Goal: Information Seeking & Learning: Compare options

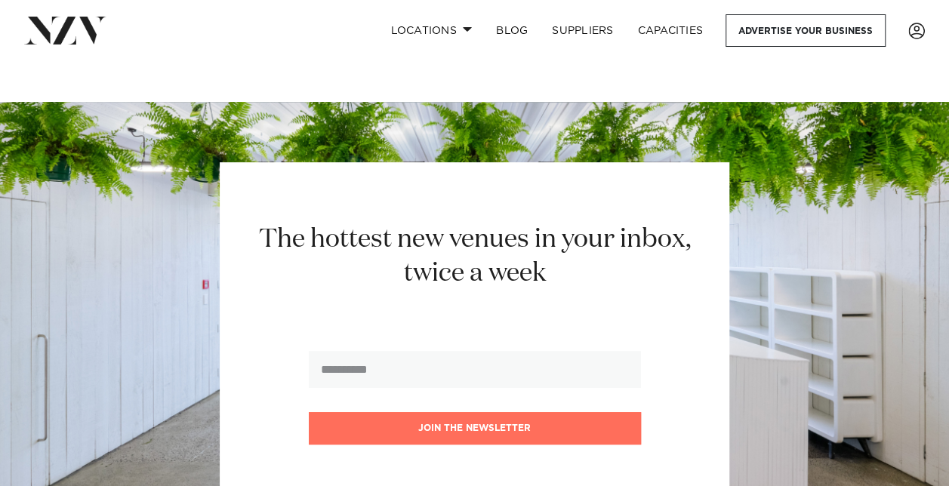
scroll to position [76, 0]
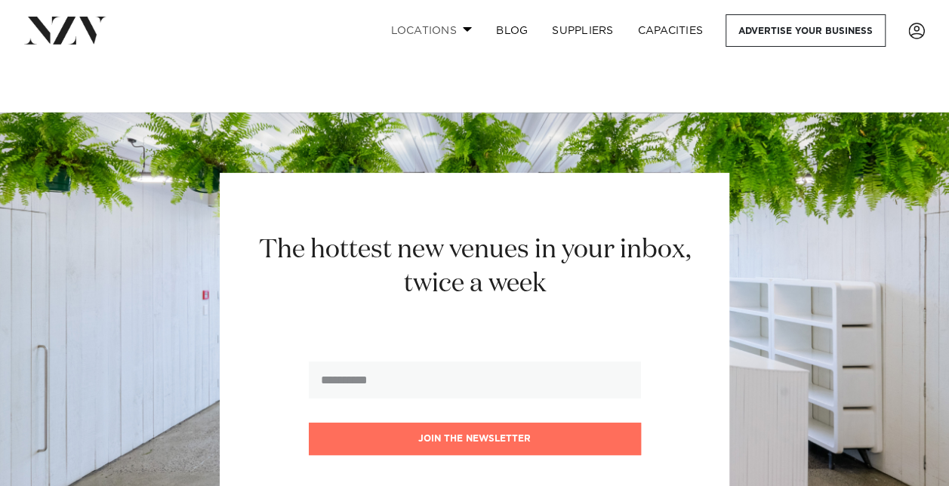
click at [464, 21] on link "Locations" at bounding box center [431, 30] width 106 height 32
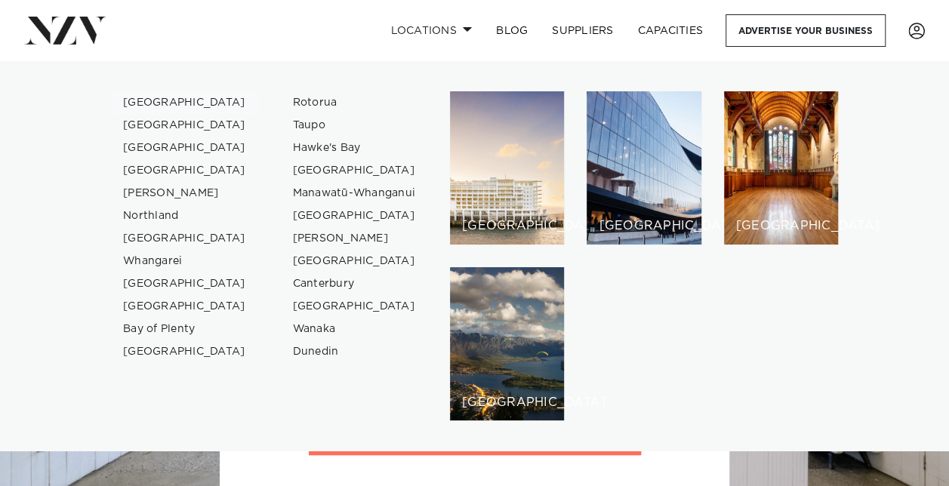
click at [136, 99] on link "[GEOGRAPHIC_DATA]" at bounding box center [184, 102] width 147 height 23
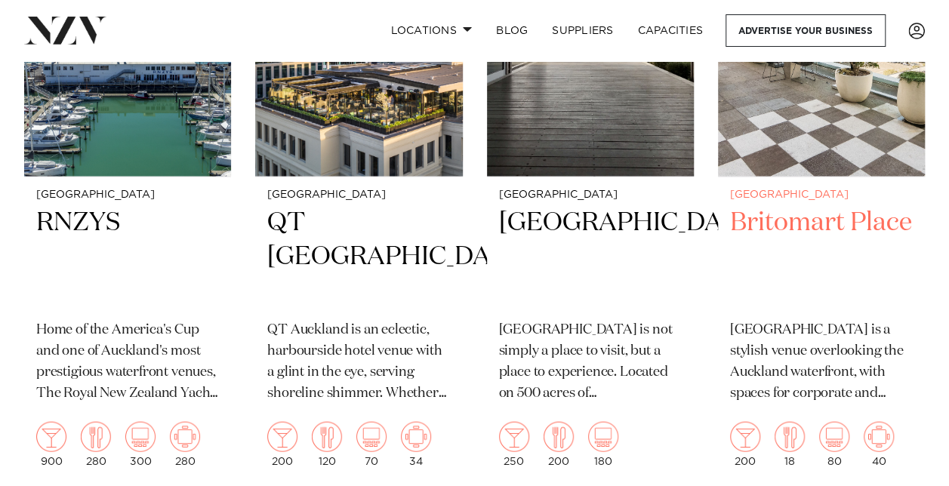
scroll to position [1359, 0]
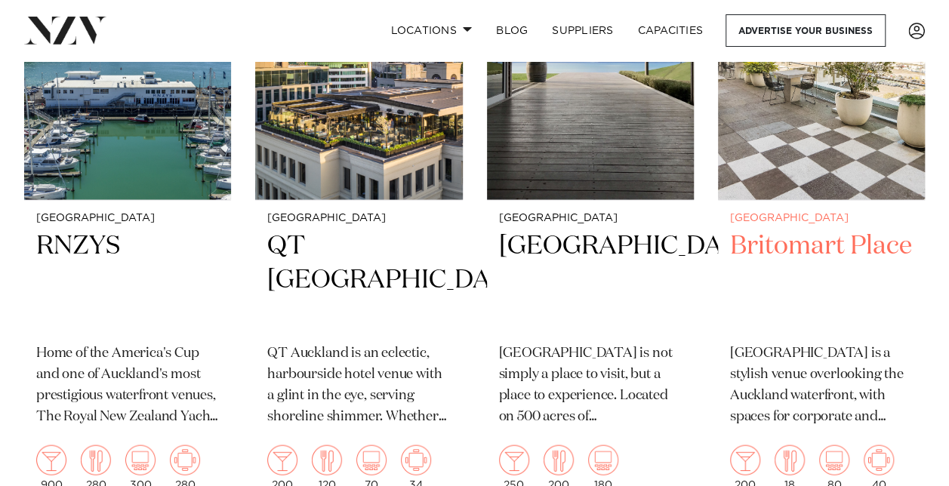
click at [798, 284] on h2 "Britomart Place" at bounding box center [821, 280] width 183 height 102
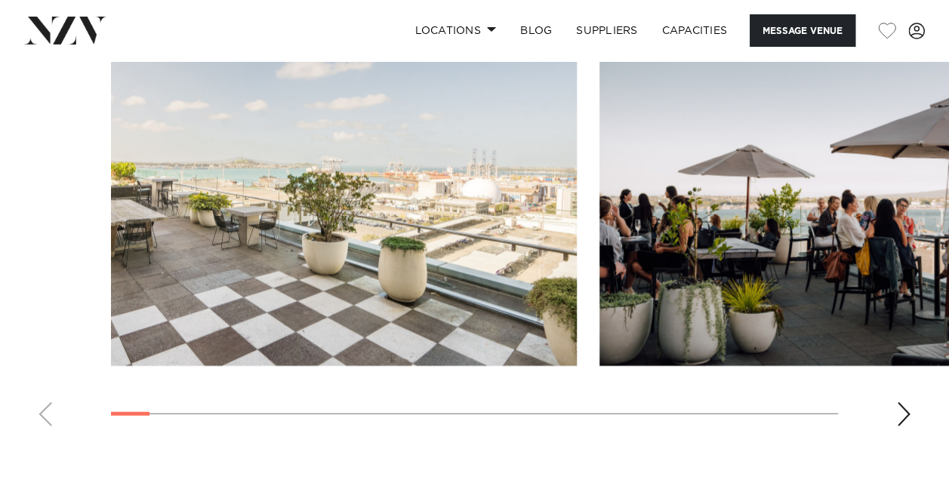
scroll to position [1586, 0]
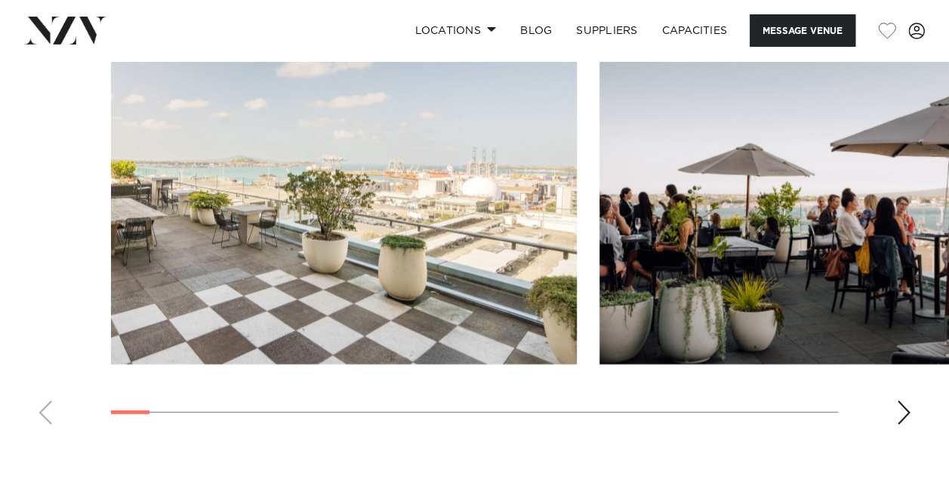
click at [905, 406] on div "Next slide" at bounding box center [903, 413] width 15 height 24
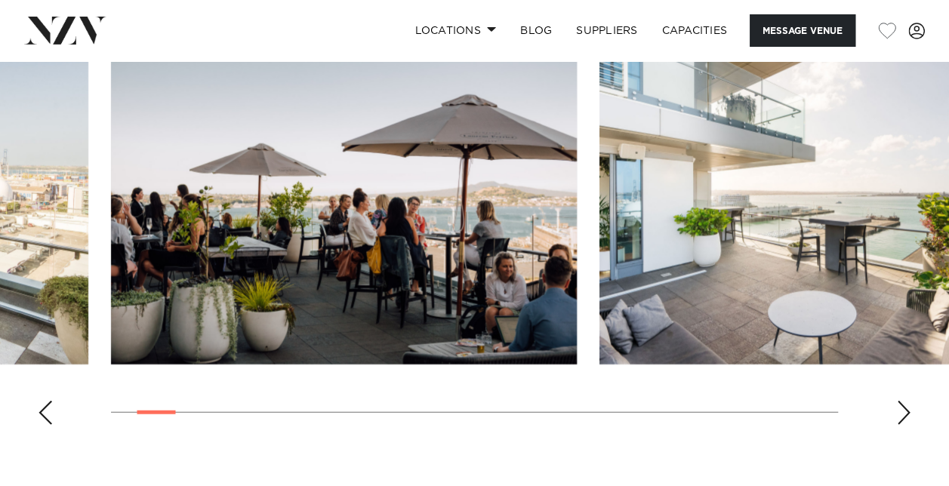
click at [905, 406] on div "Next slide" at bounding box center [903, 413] width 15 height 24
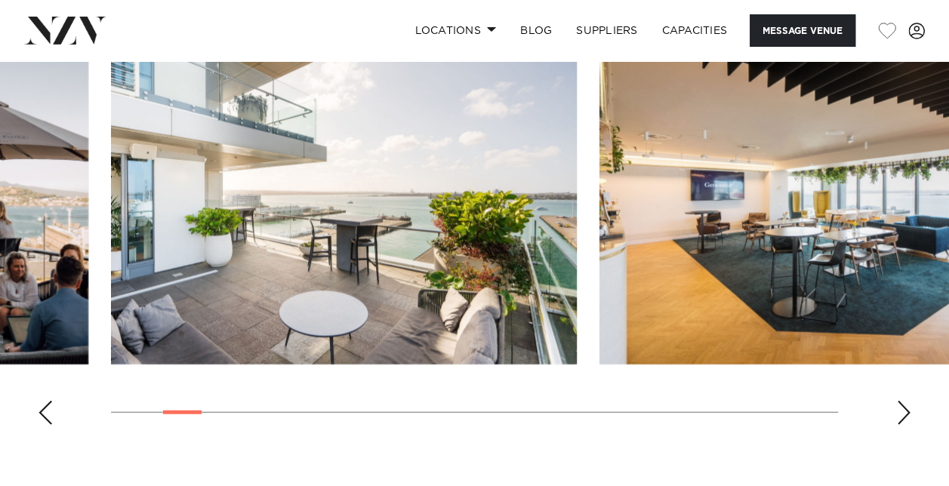
click at [905, 406] on div "Next slide" at bounding box center [903, 413] width 15 height 24
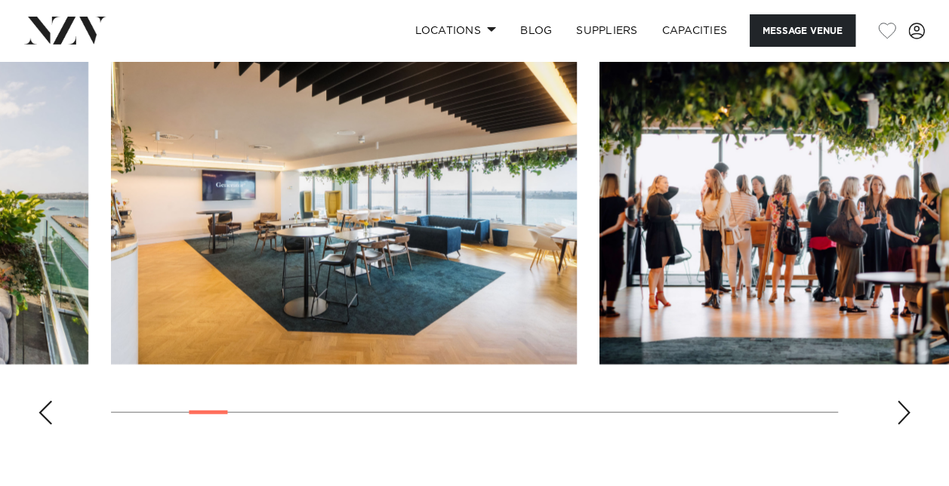
click at [906, 406] on div "Next slide" at bounding box center [903, 413] width 15 height 24
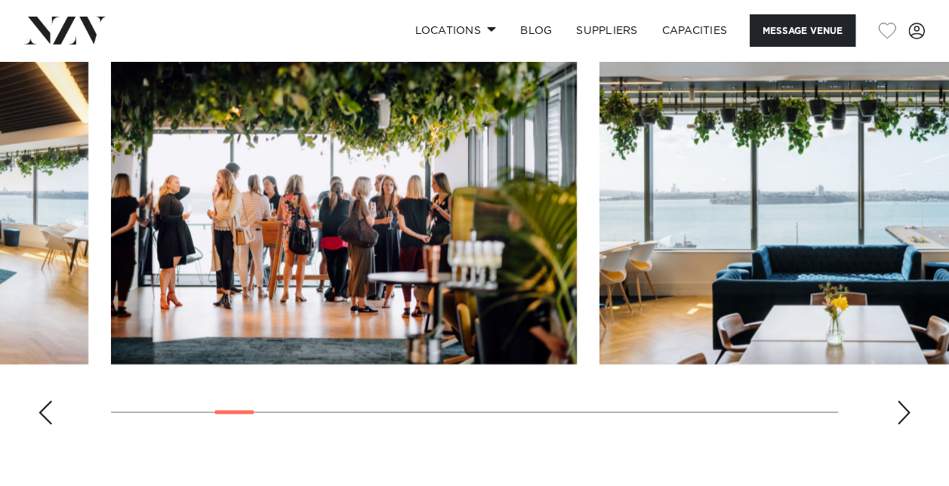
click at [906, 406] on div "Next slide" at bounding box center [903, 413] width 15 height 24
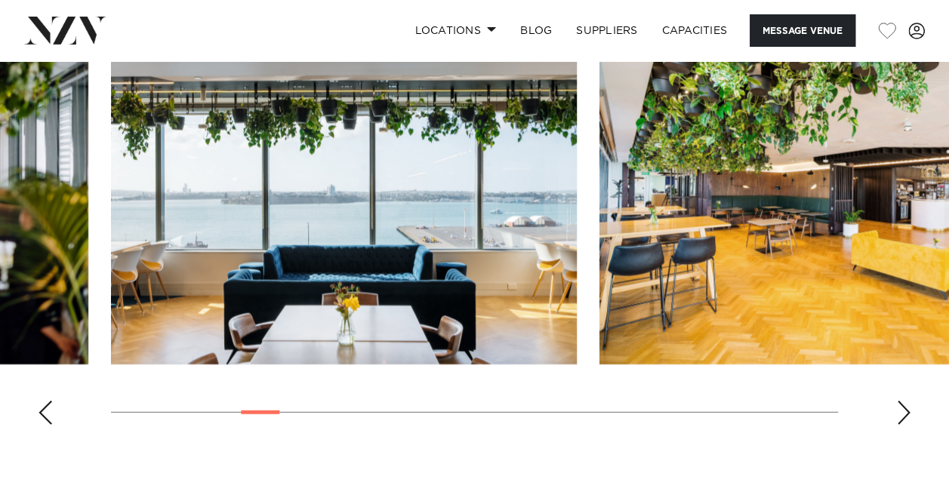
click at [906, 406] on div "Next slide" at bounding box center [903, 413] width 15 height 24
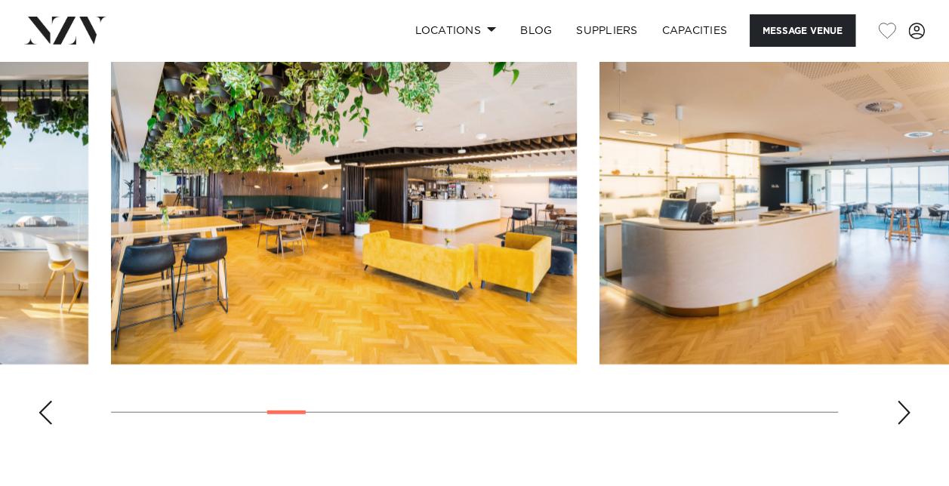
click at [906, 406] on div "Next slide" at bounding box center [903, 413] width 15 height 24
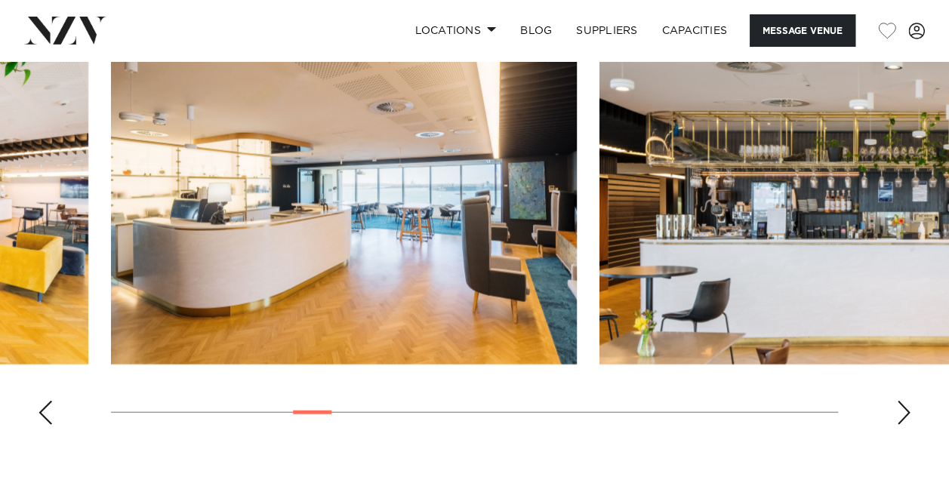
click at [906, 406] on div "Next slide" at bounding box center [903, 413] width 15 height 24
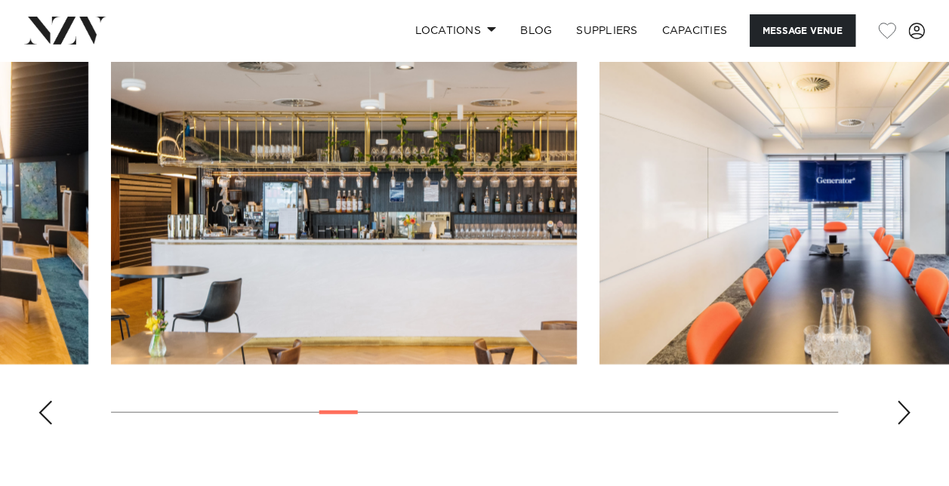
click at [906, 406] on div "Next slide" at bounding box center [903, 413] width 15 height 24
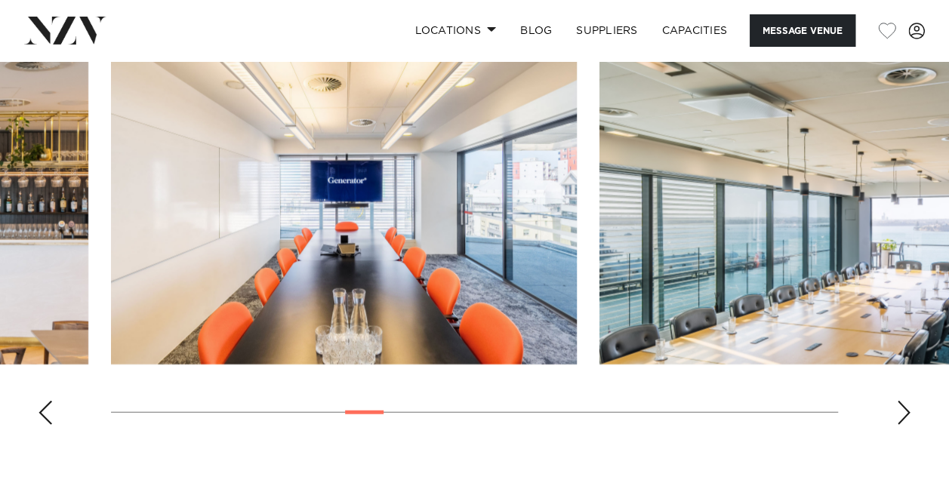
click at [906, 406] on div "Next slide" at bounding box center [903, 413] width 15 height 24
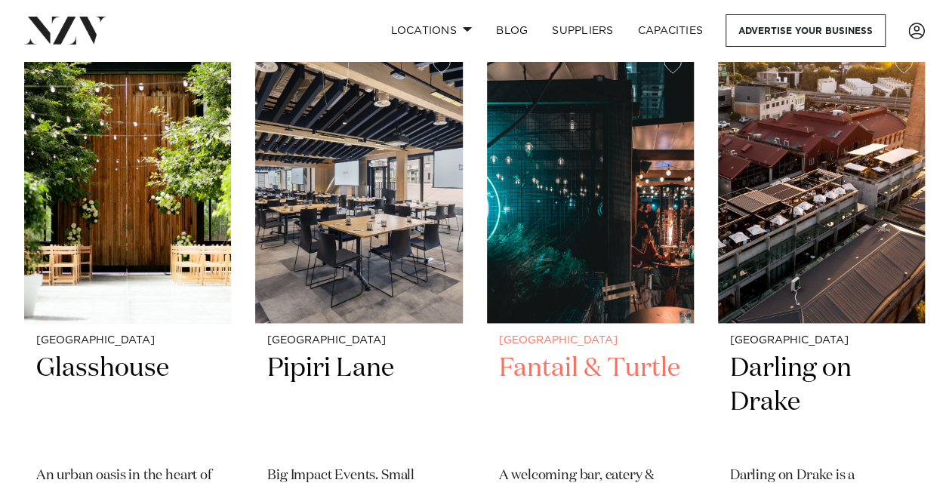
scroll to position [3624, 0]
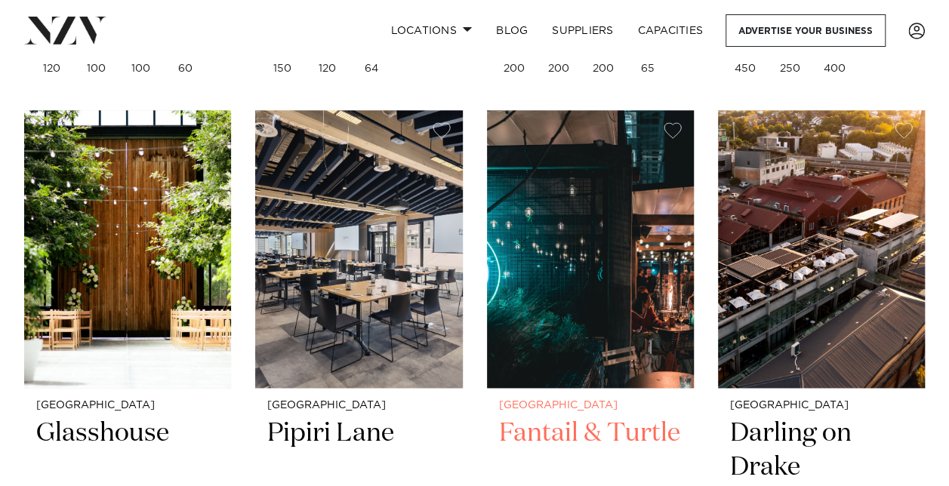
click at [562, 251] on img at bounding box center [590, 249] width 207 height 278
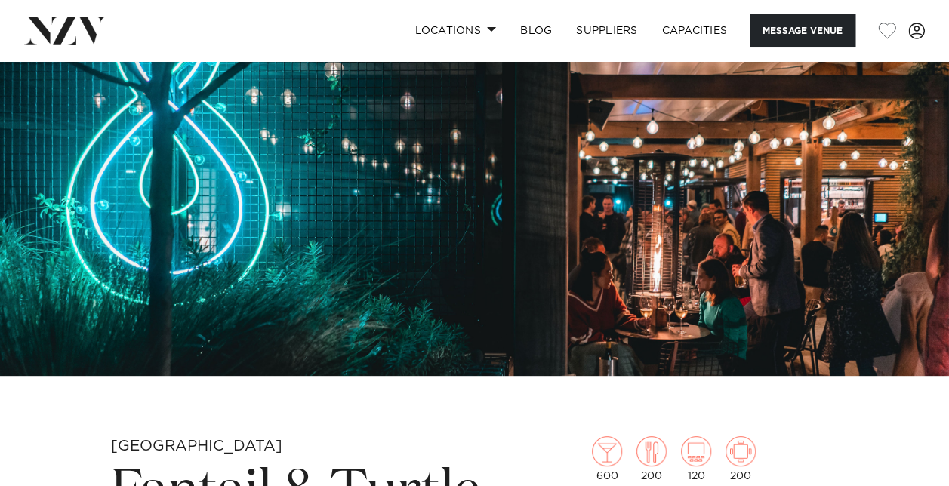
scroll to position [76, 0]
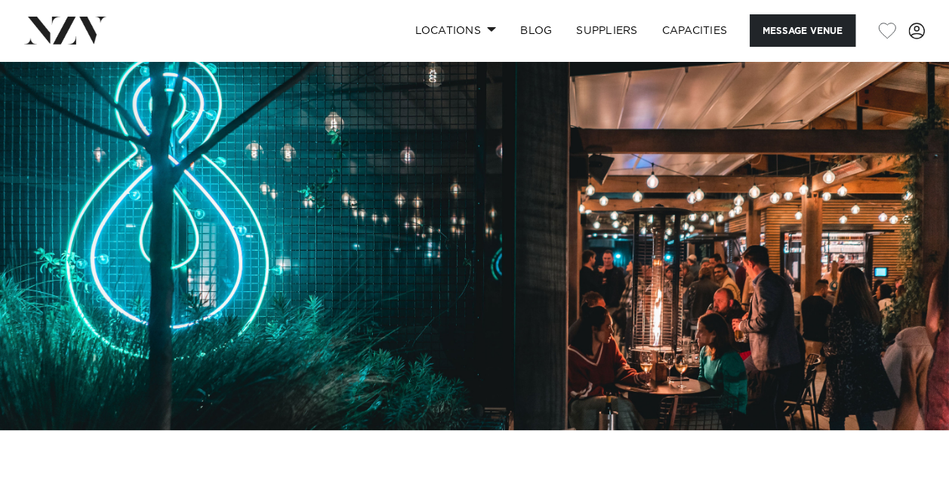
click at [871, 244] on img at bounding box center [474, 208] width 949 height 445
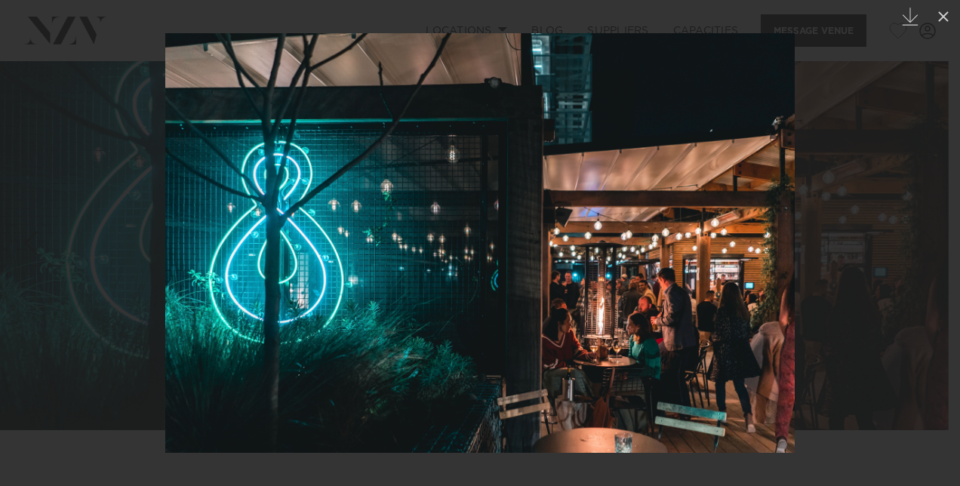
click at [769, 248] on img at bounding box center [480, 243] width 630 height 420
click at [758, 273] on img at bounding box center [480, 243] width 630 height 420
click at [941, 21] on icon at bounding box center [944, 17] width 18 height 18
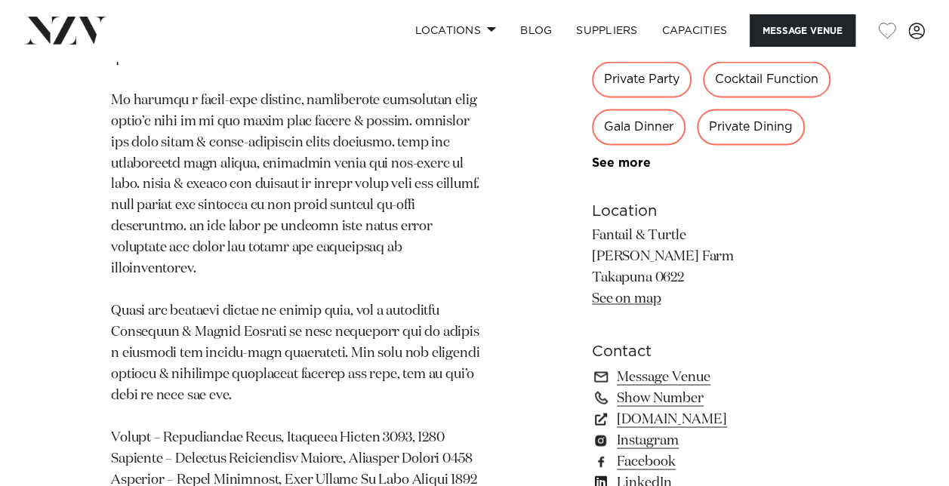
scroll to position [1133, 0]
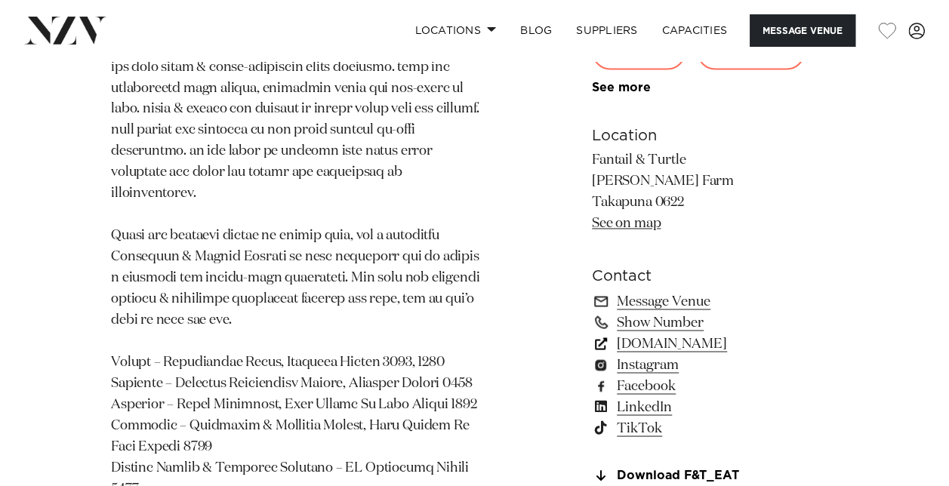
click at [699, 333] on link "www.fantailandturtle.co.nz" at bounding box center [715, 343] width 246 height 21
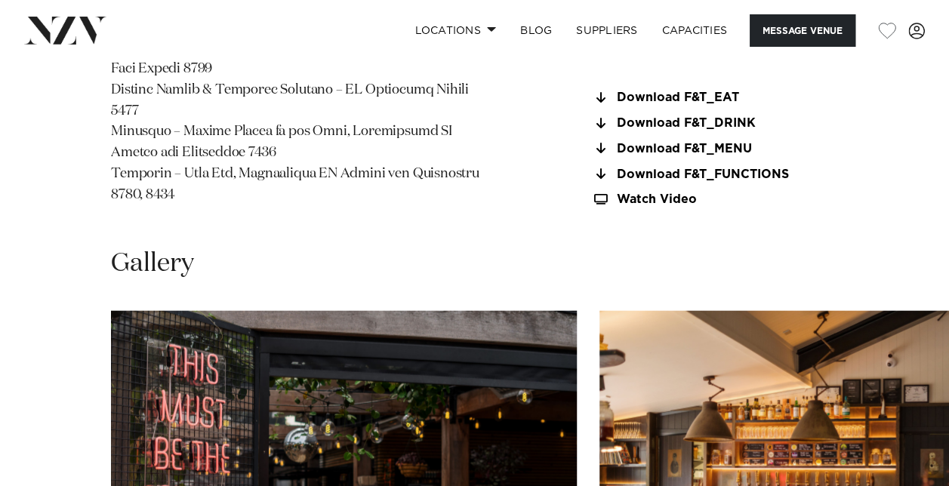
scroll to position [1812, 0]
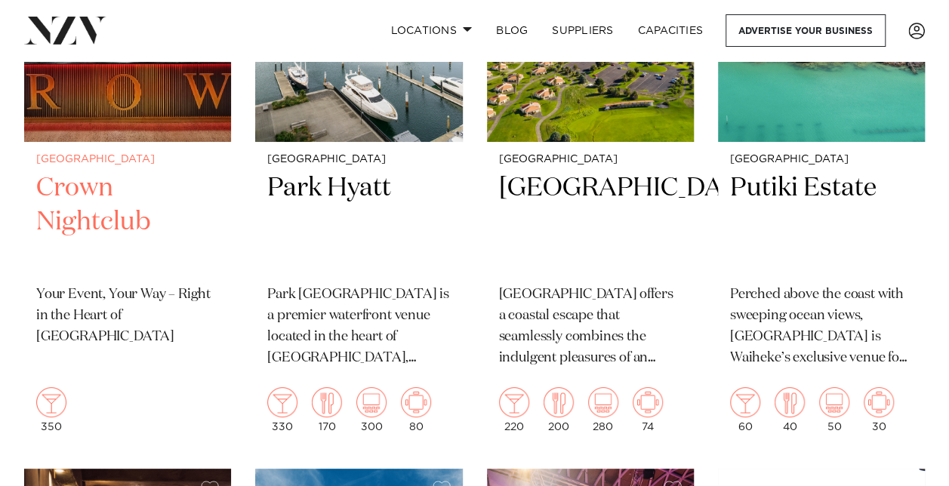
scroll to position [5663, 0]
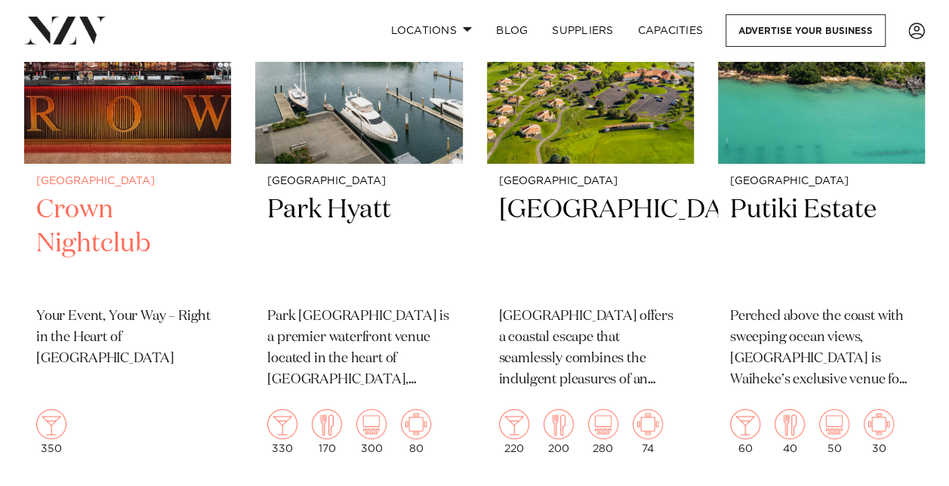
click at [122, 157] on img at bounding box center [127, 25] width 207 height 278
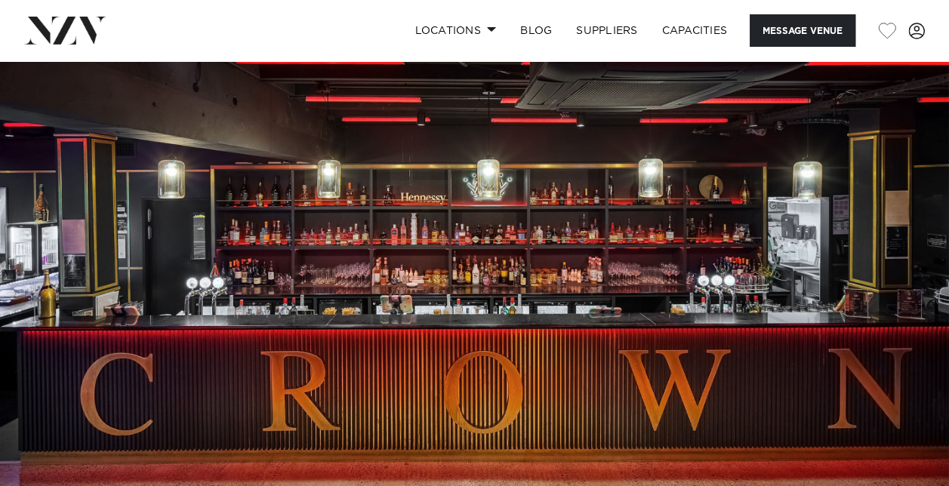
click at [572, 207] on img at bounding box center [474, 283] width 949 height 445
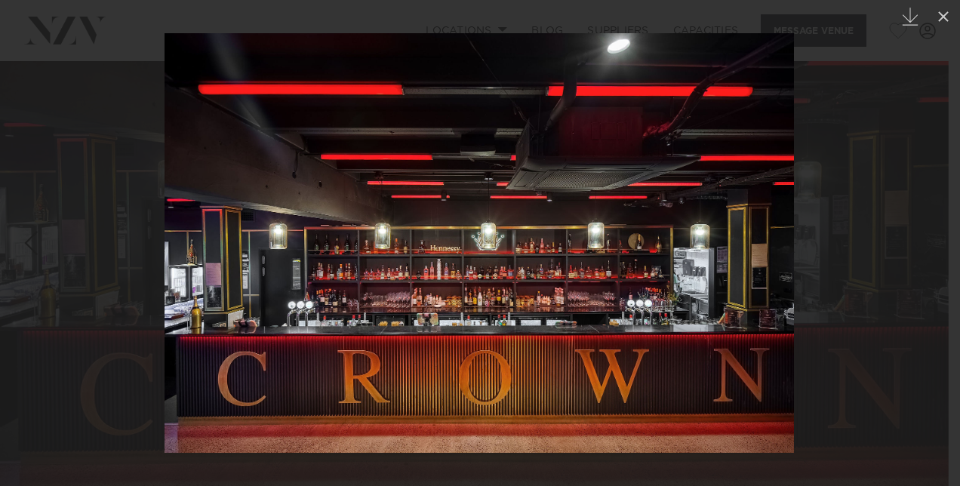
click at [800, 172] on div at bounding box center [480, 243] width 960 height 486
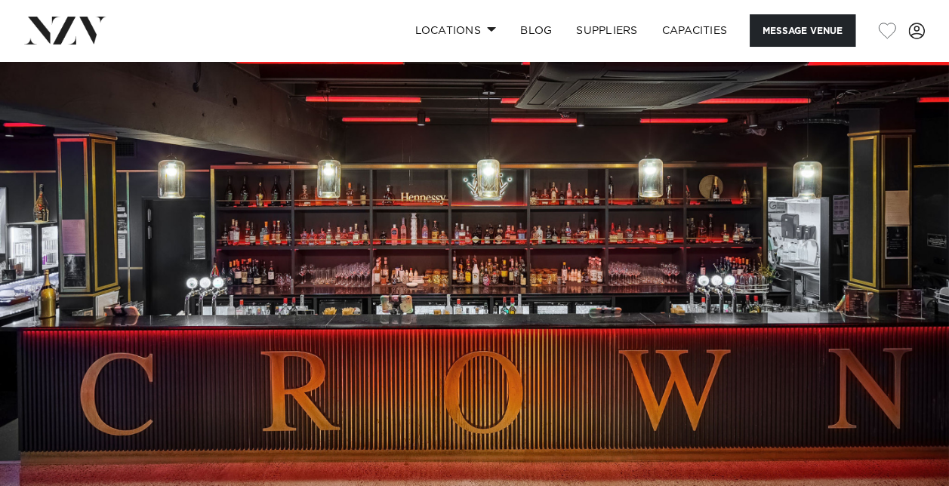
click at [800, 172] on img at bounding box center [474, 283] width 949 height 445
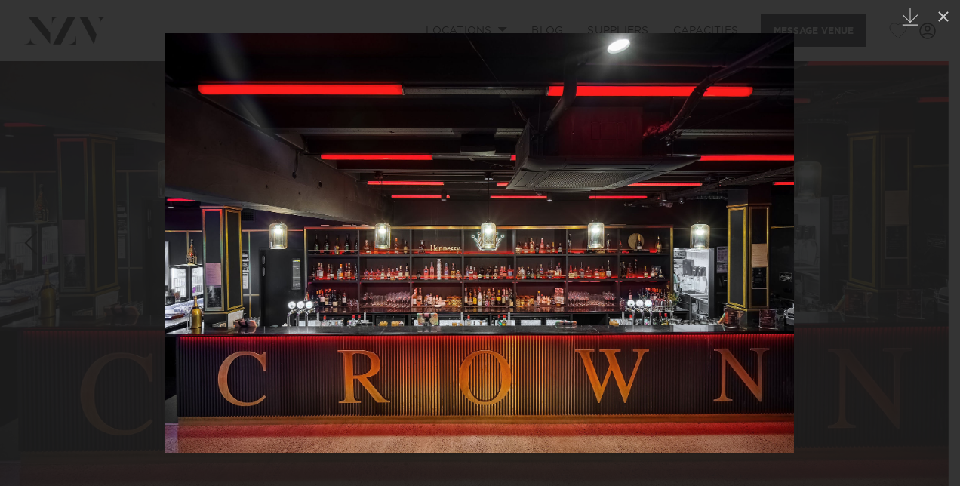
click at [800, 172] on div at bounding box center [480, 243] width 960 height 486
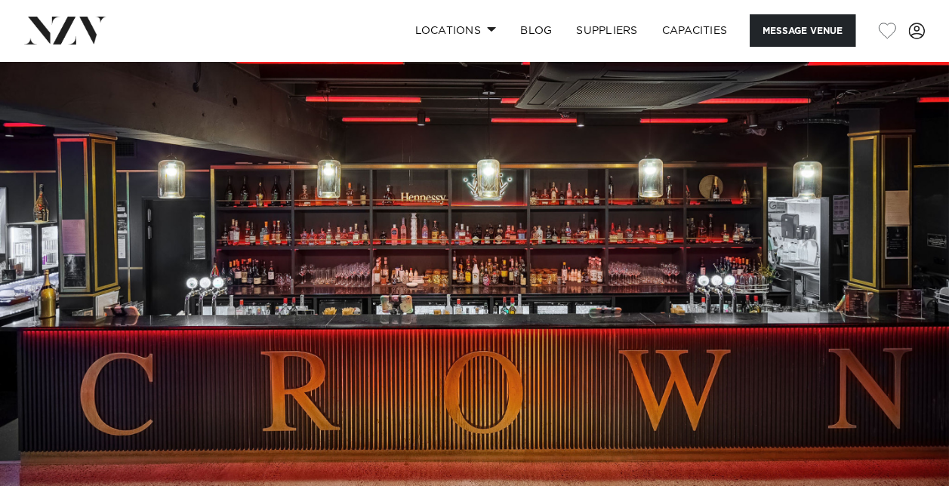
click at [784, 193] on img at bounding box center [474, 283] width 949 height 445
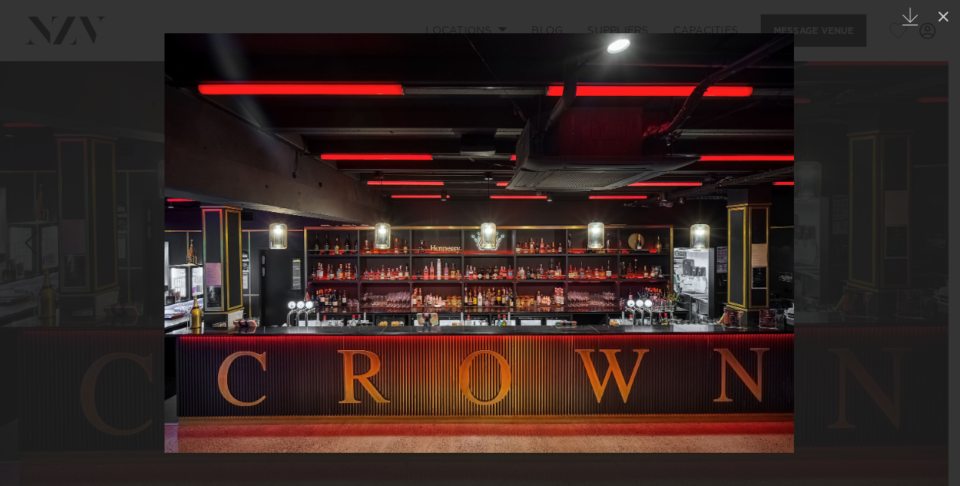
click at [784, 193] on img at bounding box center [480, 243] width 630 height 420
click at [843, 154] on div at bounding box center [480, 243] width 960 height 486
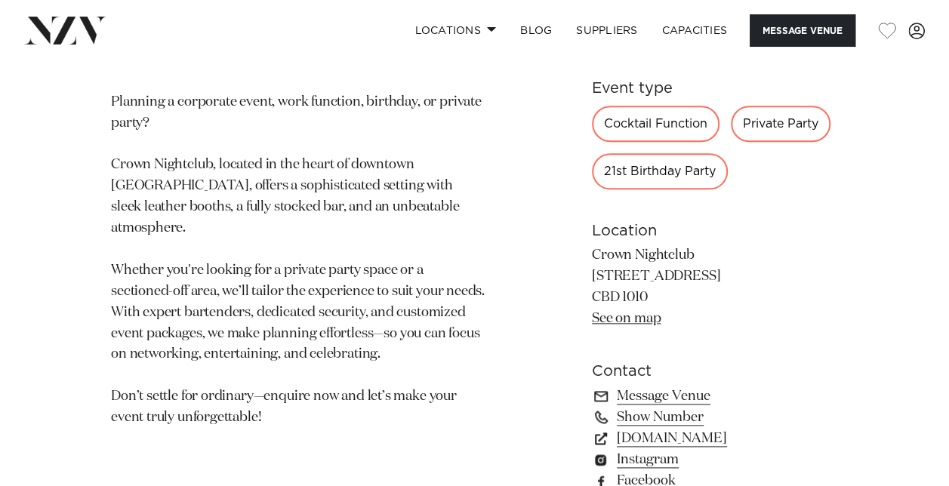
scroll to position [831, 0]
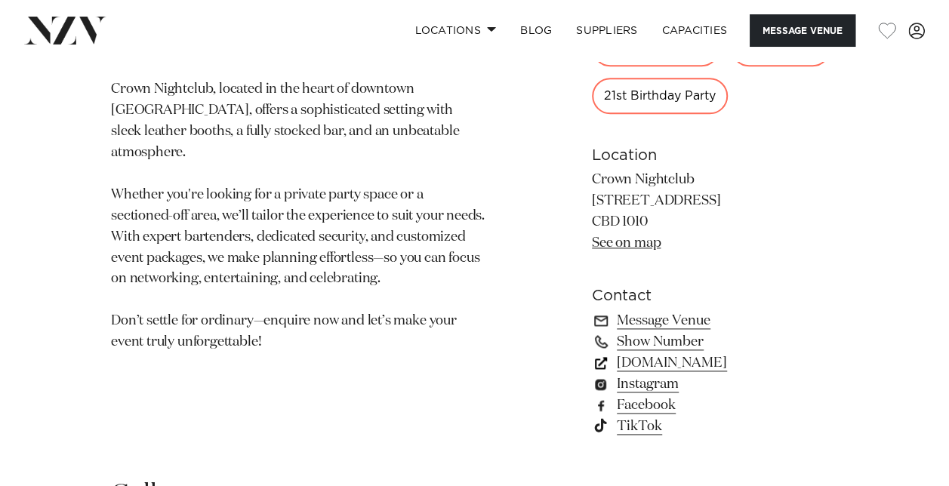
click at [669, 364] on link "crownnz.com" at bounding box center [715, 363] width 246 height 21
